Goal: Information Seeking & Learning: Learn about a topic

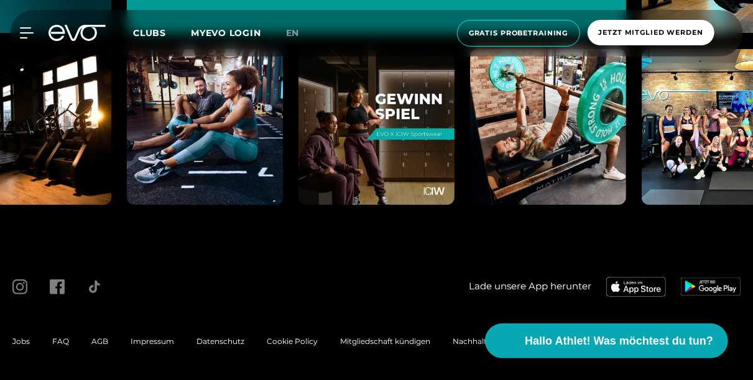
scroll to position [4752, 0]
click at [338, 275] on div at bounding box center [190, 287] width 379 height 40
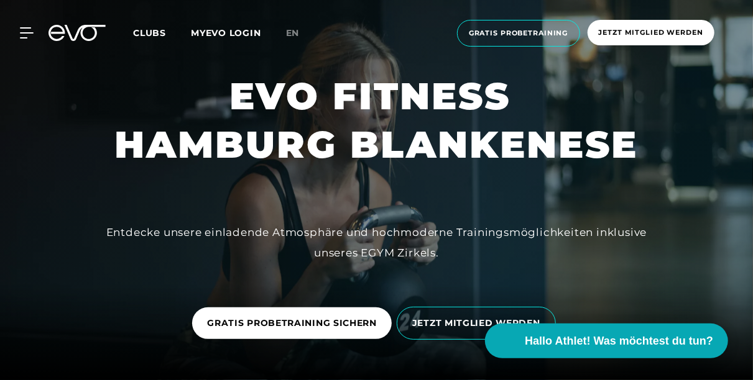
scroll to position [65, 0]
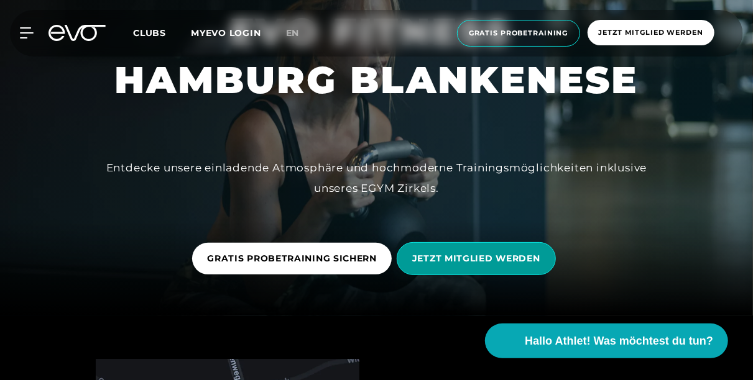
click at [491, 264] on span "JETZT MITGLIED WERDEN" at bounding box center [476, 258] width 128 height 13
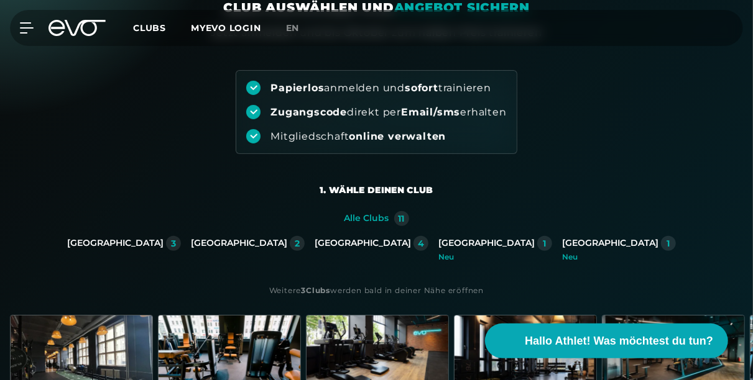
scroll to position [129, 0]
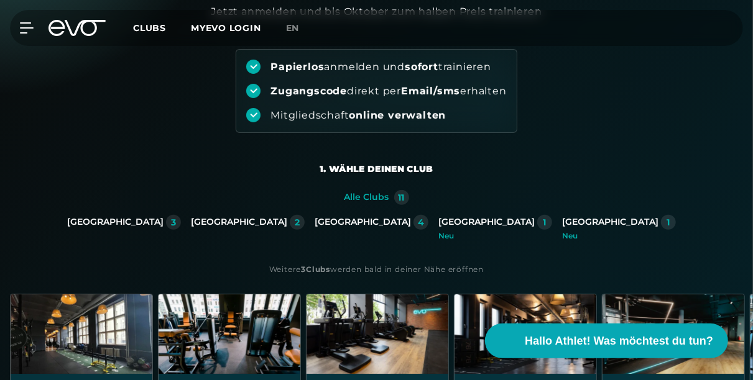
click at [351, 222] on div "[GEOGRAPHIC_DATA]" at bounding box center [363, 222] width 96 height 11
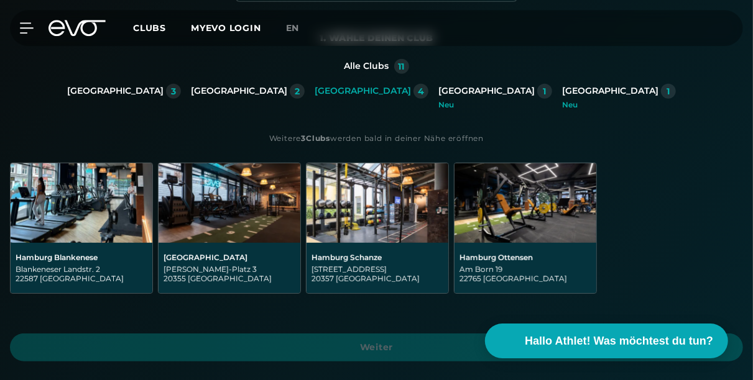
scroll to position [323, 0]
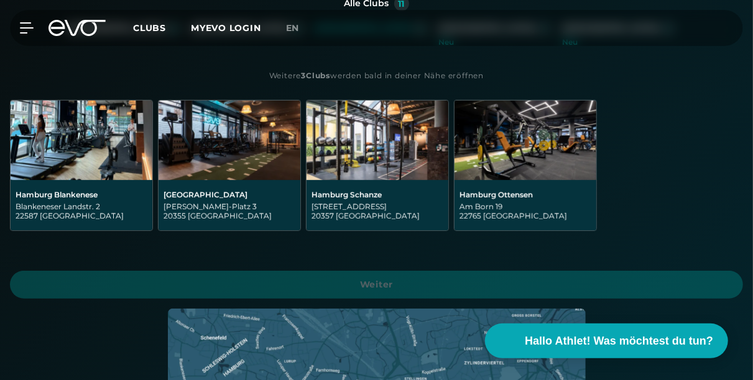
click at [63, 186] on div "Hamburg Blankenese Blankeneser Landstr. 2 22587 Hamburg" at bounding box center [82, 205] width 142 height 50
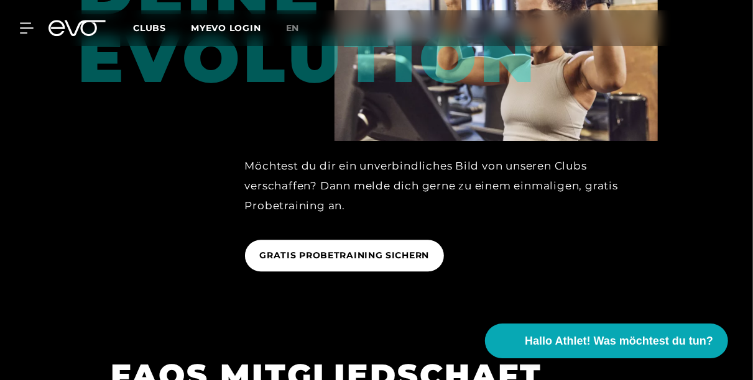
scroll to position [1487, 0]
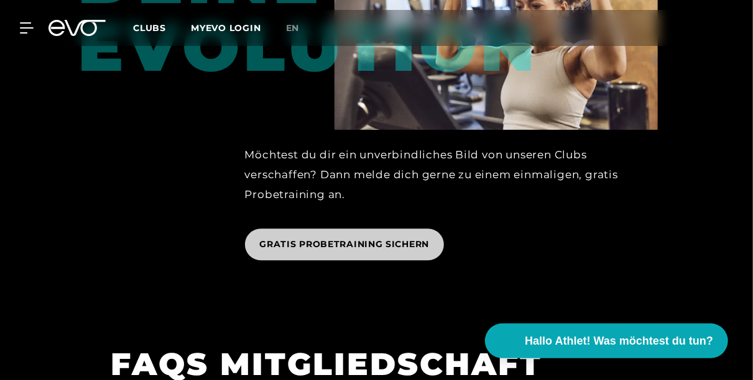
click at [313, 242] on span "GRATIS PROBETRAINING SICHERN" at bounding box center [345, 244] width 170 height 13
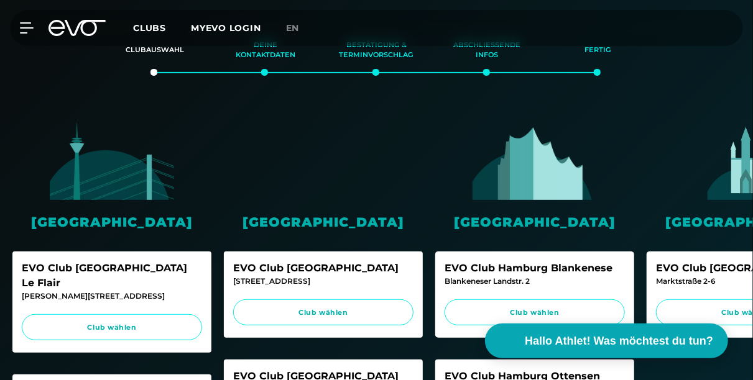
scroll to position [259, 0]
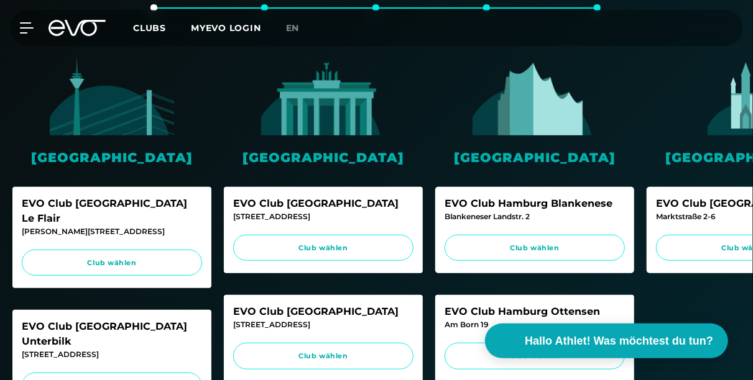
click at [530, 217] on div "Blankeneser Landstr. 2" at bounding box center [534, 216] width 180 height 11
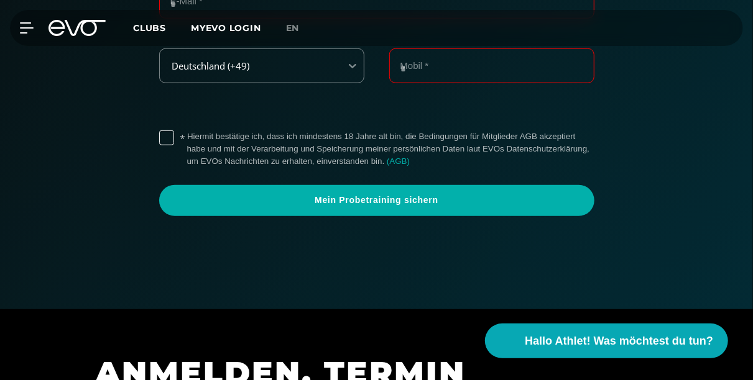
scroll to position [0, 0]
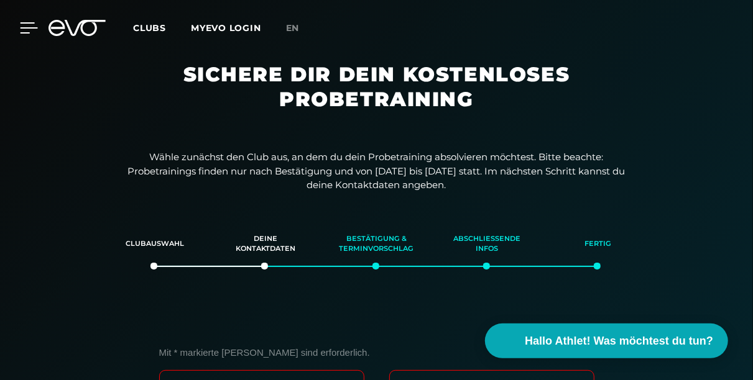
click at [23, 28] on icon at bounding box center [29, 28] width 17 height 10
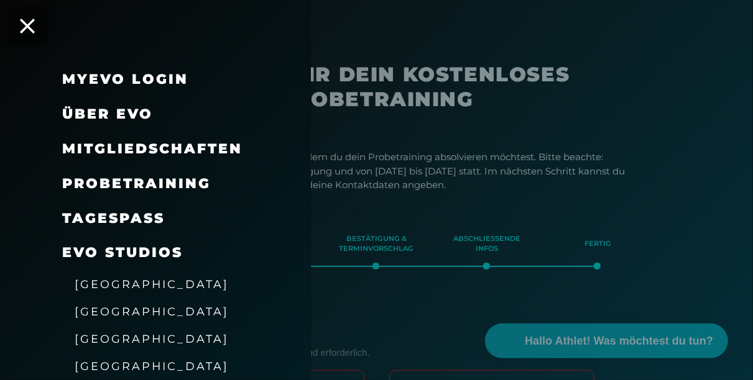
click at [104, 216] on link "TAGESPASS" at bounding box center [113, 218] width 103 height 17
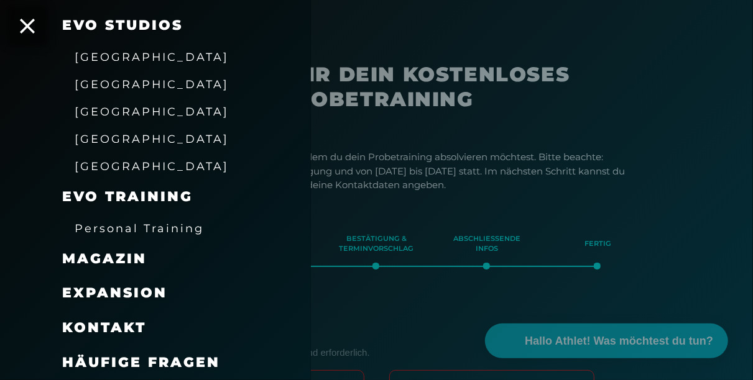
scroll to position [65, 0]
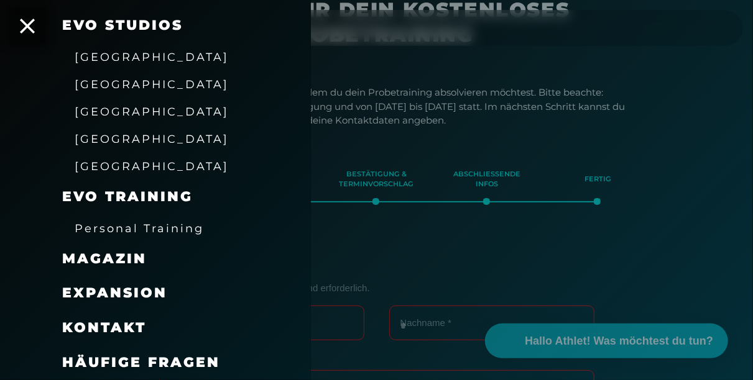
click at [146, 361] on span "Häufige Fragen" at bounding box center [141, 362] width 158 height 17
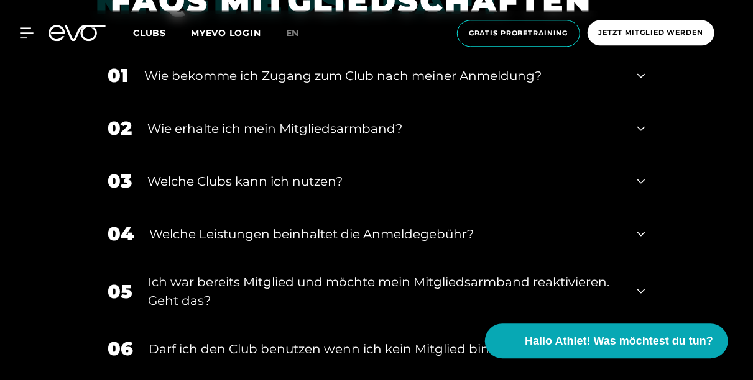
scroll to position [452, 0]
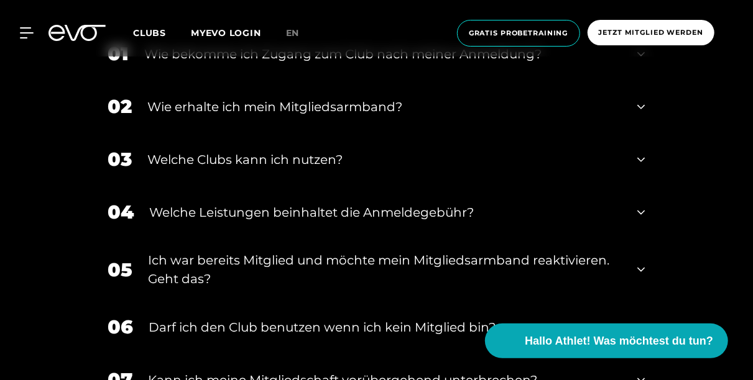
click at [180, 210] on div "Welche Leistungen beinhaltet die Anmeldegebühr?" at bounding box center [386, 212] width 472 height 19
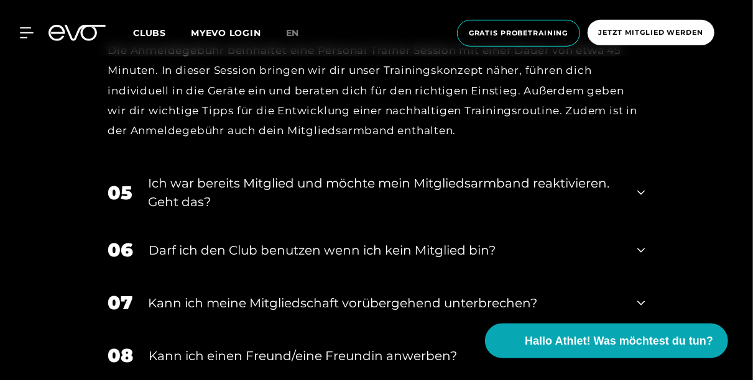
scroll to position [711, 0]
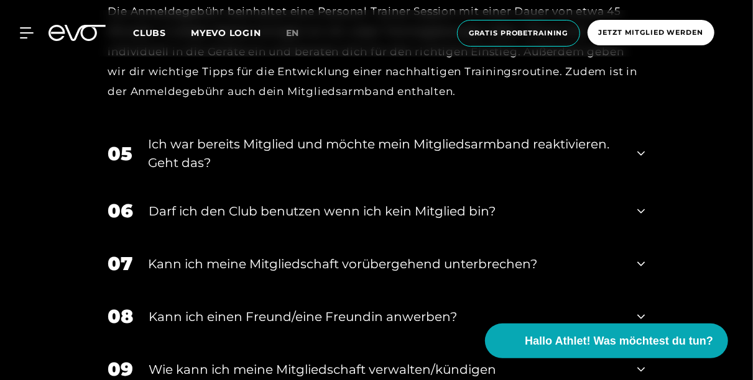
click at [180, 210] on div "Darf ich den Club benutzen wenn ich kein Mitglied bin?" at bounding box center [385, 211] width 473 height 19
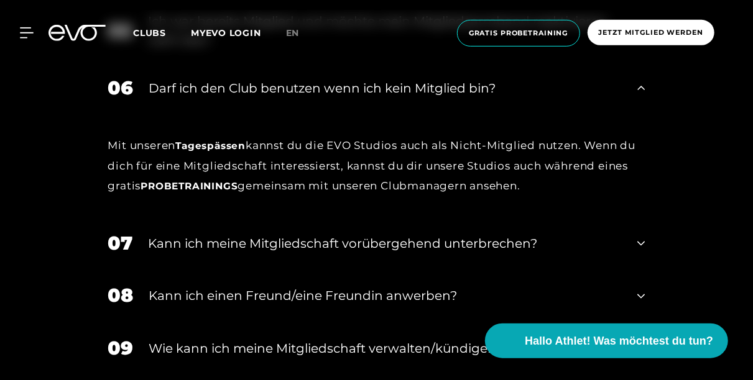
scroll to position [840, 0]
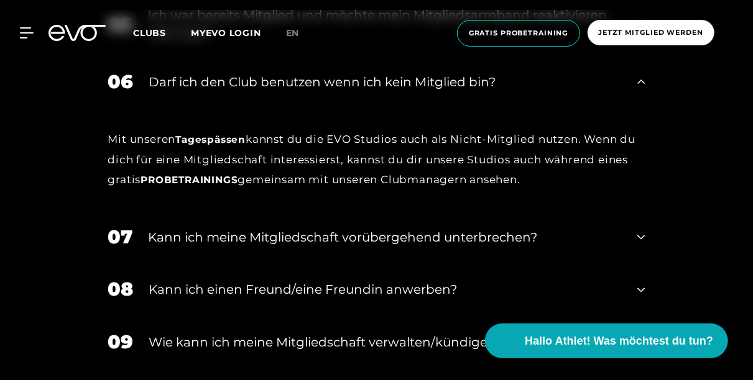
click at [186, 237] on div "Kann ich meine Mitgliedschaft vorübergehend unterbrechen?" at bounding box center [386, 237] width 474 height 19
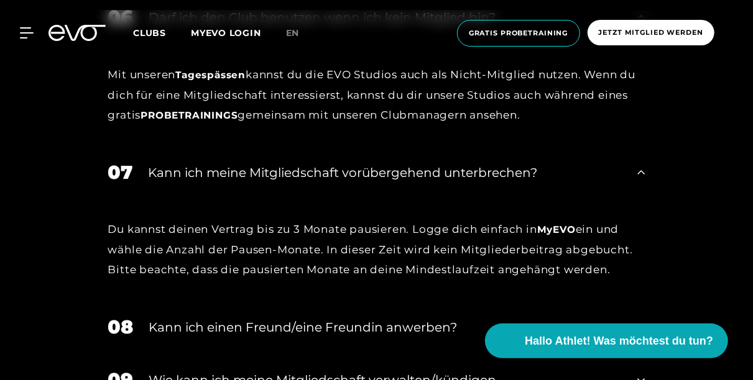
scroll to position [970, 0]
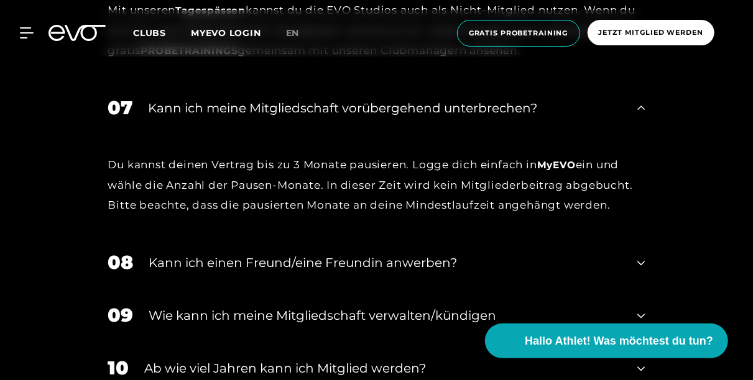
click at [189, 262] on div "Kann ich einen Freund/eine Freundin anwerben?" at bounding box center [385, 263] width 473 height 19
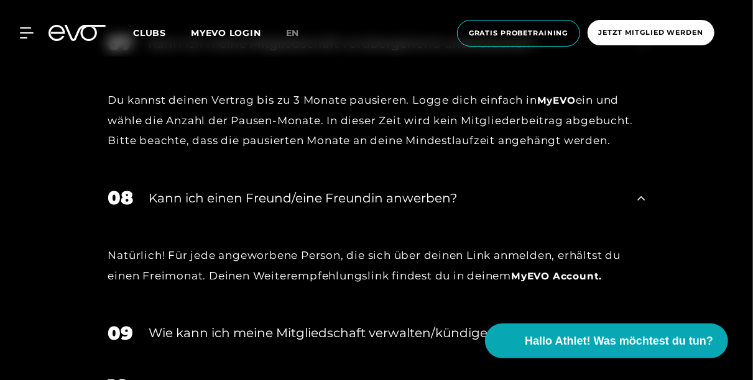
scroll to position [1099, 0]
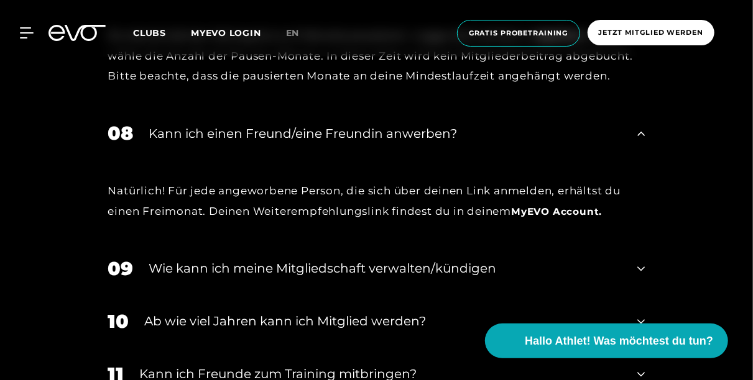
click at [187, 269] on div "Wie kann ich meine Mitgliedschaft verwalten/kündigen" at bounding box center [385, 269] width 473 height 19
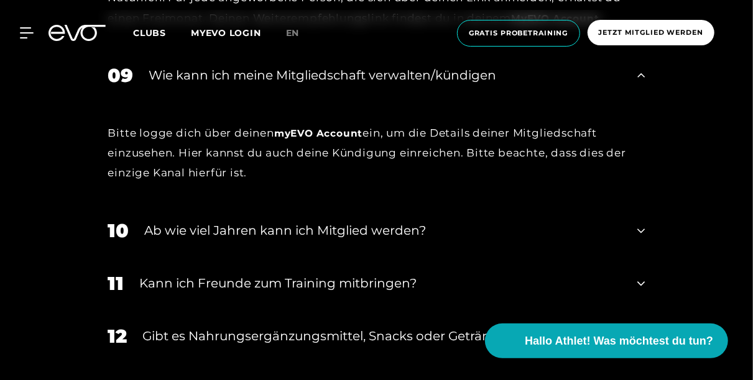
scroll to position [1357, 0]
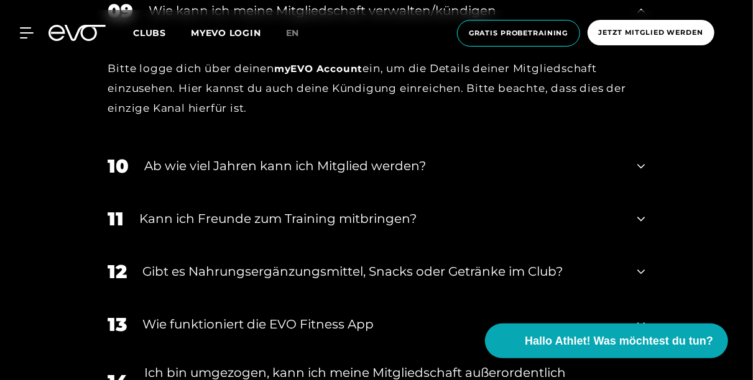
click at [187, 269] on div "Gibt es Nahrungsergänzungsmittel, Snacks oder Getränke im Club?" at bounding box center [382, 271] width 479 height 19
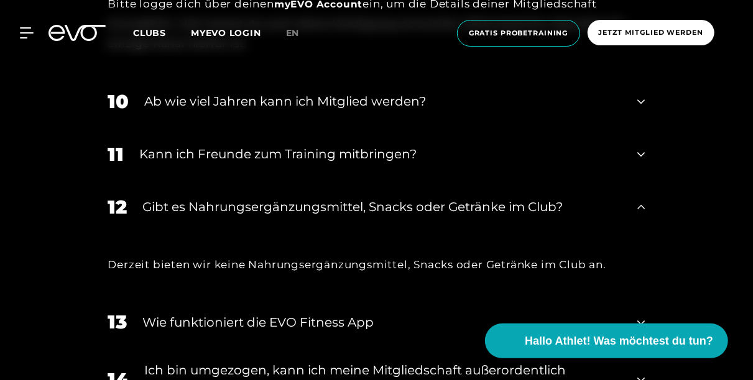
scroll to position [1487, 0]
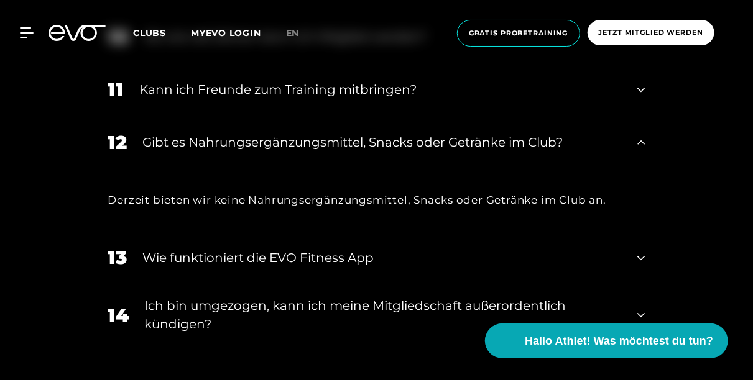
click at [192, 257] on div "Wie funktioniert die EVO Fitness App" at bounding box center [382, 258] width 479 height 19
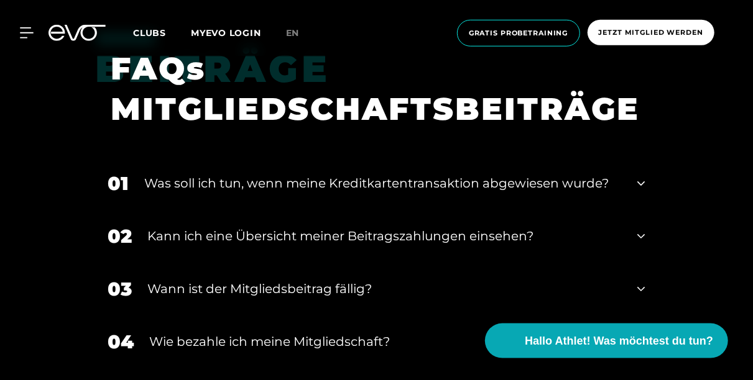
scroll to position [2004, 0]
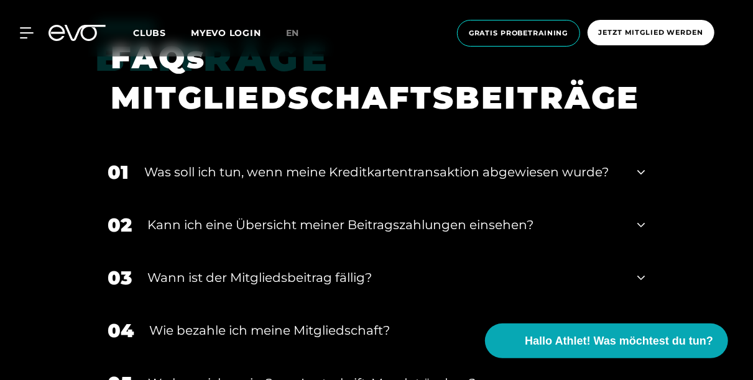
click at [195, 280] on div "Wann ist der Mitgliedsbeitrag fällig?" at bounding box center [385, 278] width 474 height 19
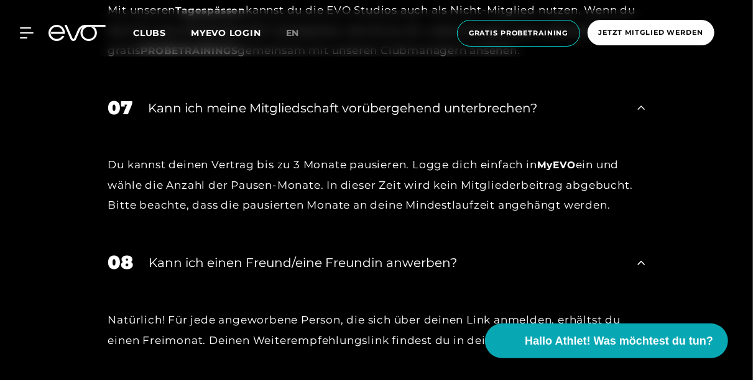
scroll to position [517, 0]
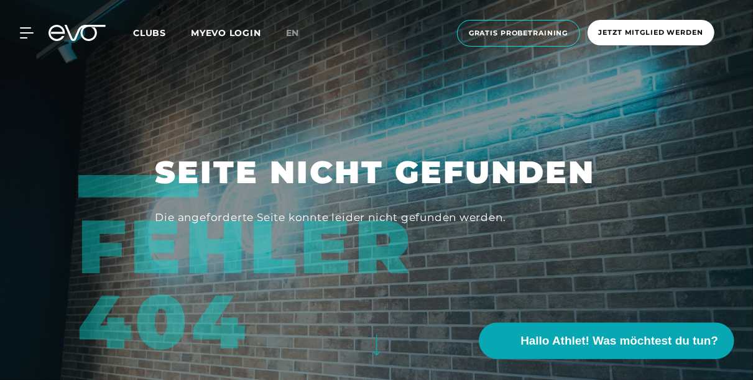
click at [605, 342] on span "Hallo Athlet! Was möchtest du tun?" at bounding box center [620, 341] width 198 height 17
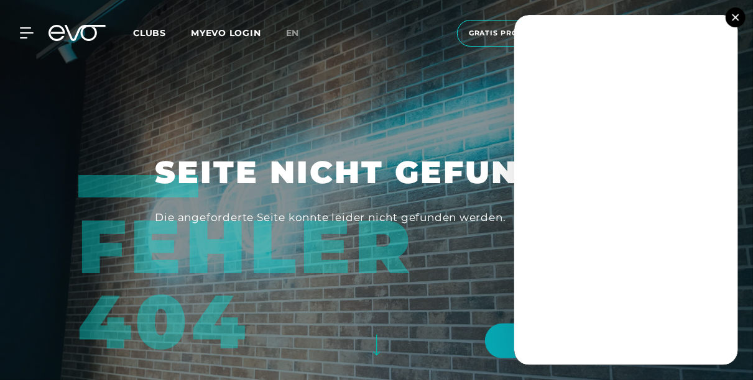
click at [737, 17] on img at bounding box center [735, 17] width 7 height 7
